Goal: Task Accomplishment & Management: Manage account settings

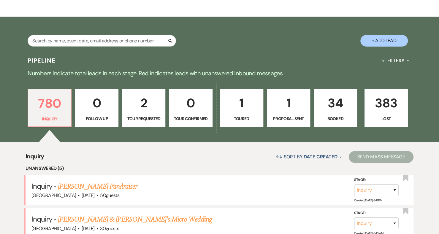
scroll to position [122, 0]
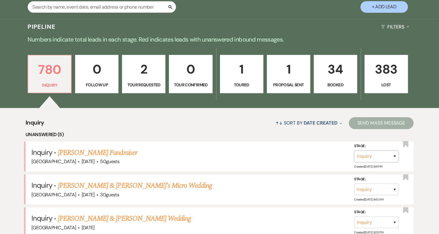
click at [387, 155] on select "Inquiry Follow Up Tour Requested Tour Confirmed Toured Proposal Sent Booked Lost" at bounding box center [376, 157] width 44 height 12
select select "8"
click at [354, 151] on select "Inquiry Follow Up Tour Requested Tour Confirmed Toured Proposal Sent Booked Lost" at bounding box center [376, 157] width 44 height 12
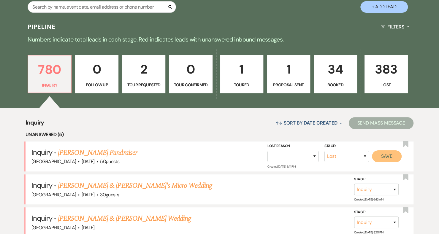
click at [390, 156] on button "Save" at bounding box center [387, 156] width 30 height 12
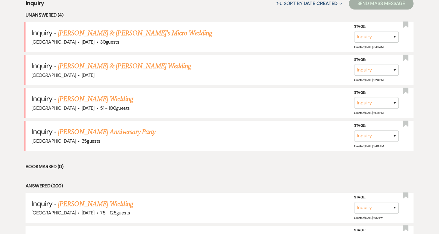
scroll to position [242, 0]
click at [115, 33] on link "[PERSON_NAME] & [PERSON_NAME]'s Micro Wedding" at bounding box center [135, 33] width 154 height 11
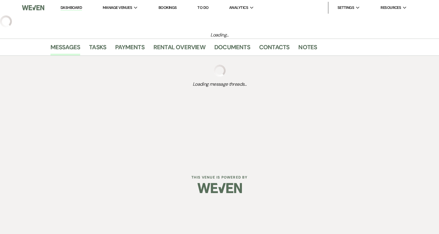
select select "5"
select select "16"
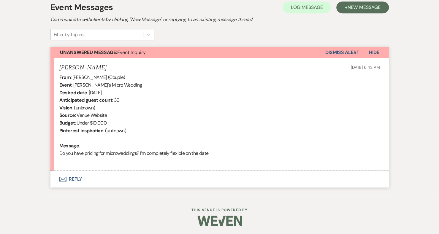
scroll to position [173, 0]
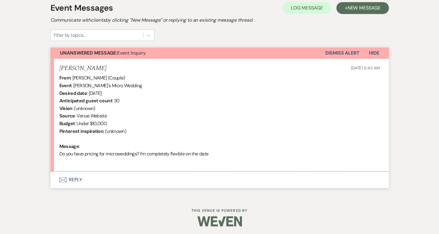
click at [77, 184] on button "Envelope Reply" at bounding box center [219, 179] width 338 height 17
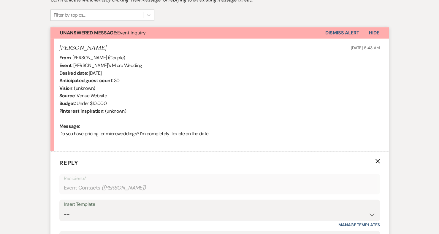
scroll to position [287, 0]
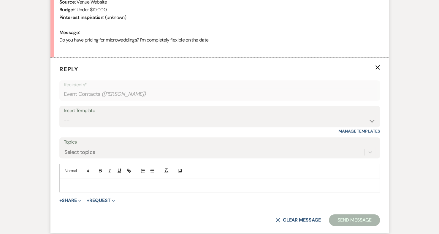
click at [91, 183] on p at bounding box center [219, 185] width 311 height 7
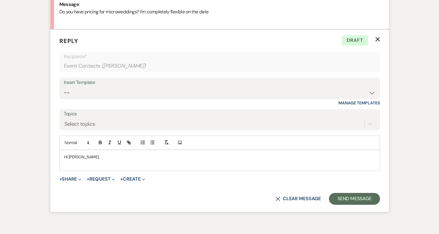
scroll to position [325, 0]
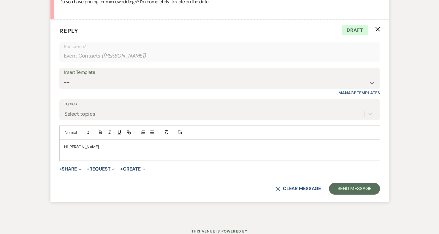
click at [152, 180] on form "Reply X Draft Recipients* Event Contacts ( [PERSON_NAME] ) Insert Template -- W…" at bounding box center [219, 110] width 338 height 182
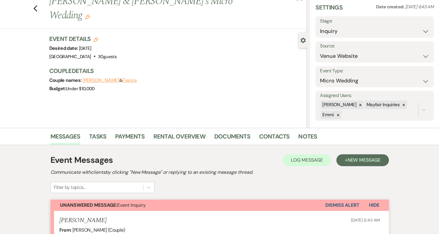
scroll to position [0, 0]
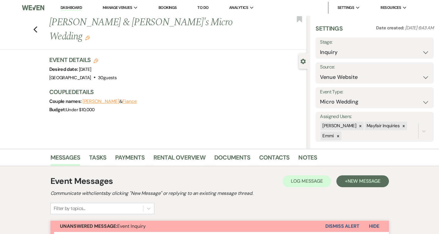
click at [73, 5] on link "Dashboard" at bounding box center [71, 8] width 21 height 6
